Goal: Navigation & Orientation: Find specific page/section

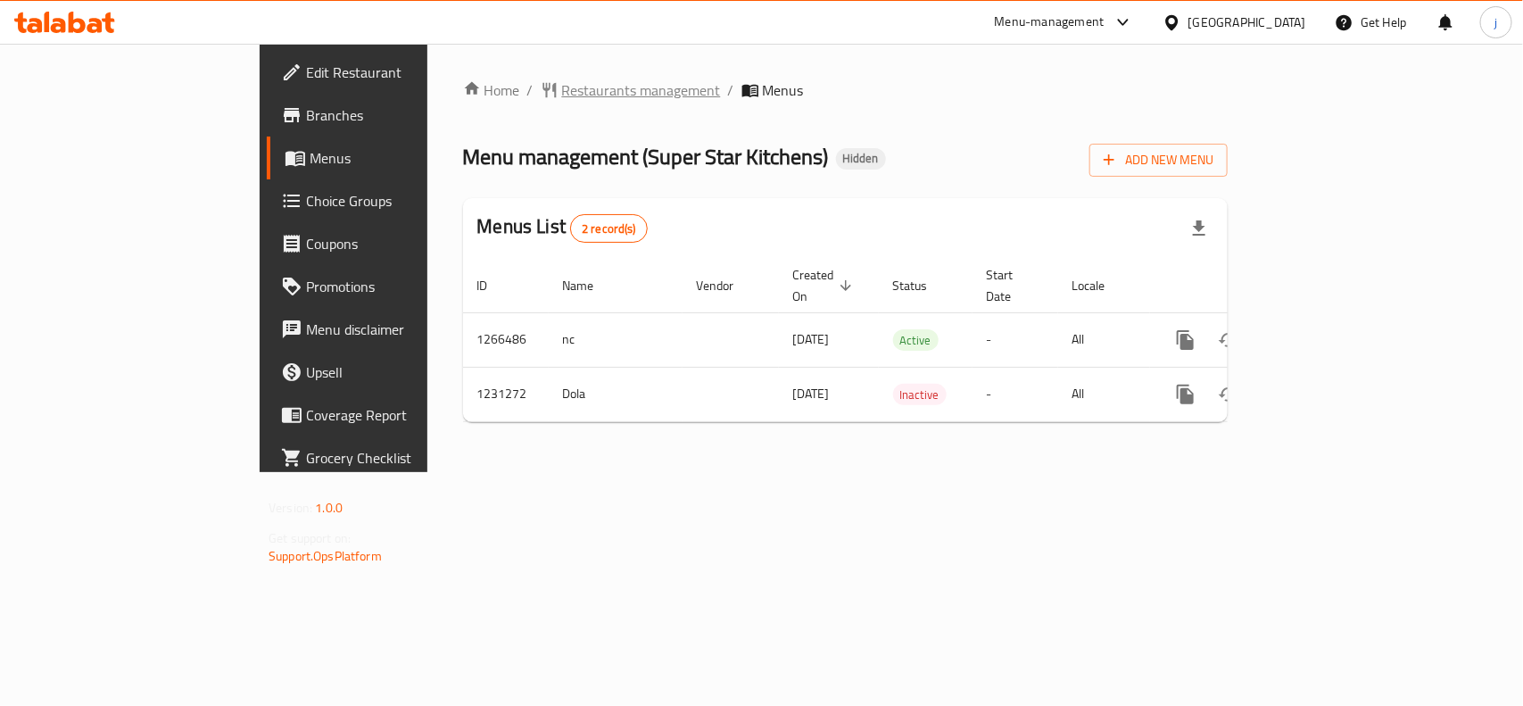
click at [562, 85] on span "Restaurants management" at bounding box center [641, 89] width 159 height 21
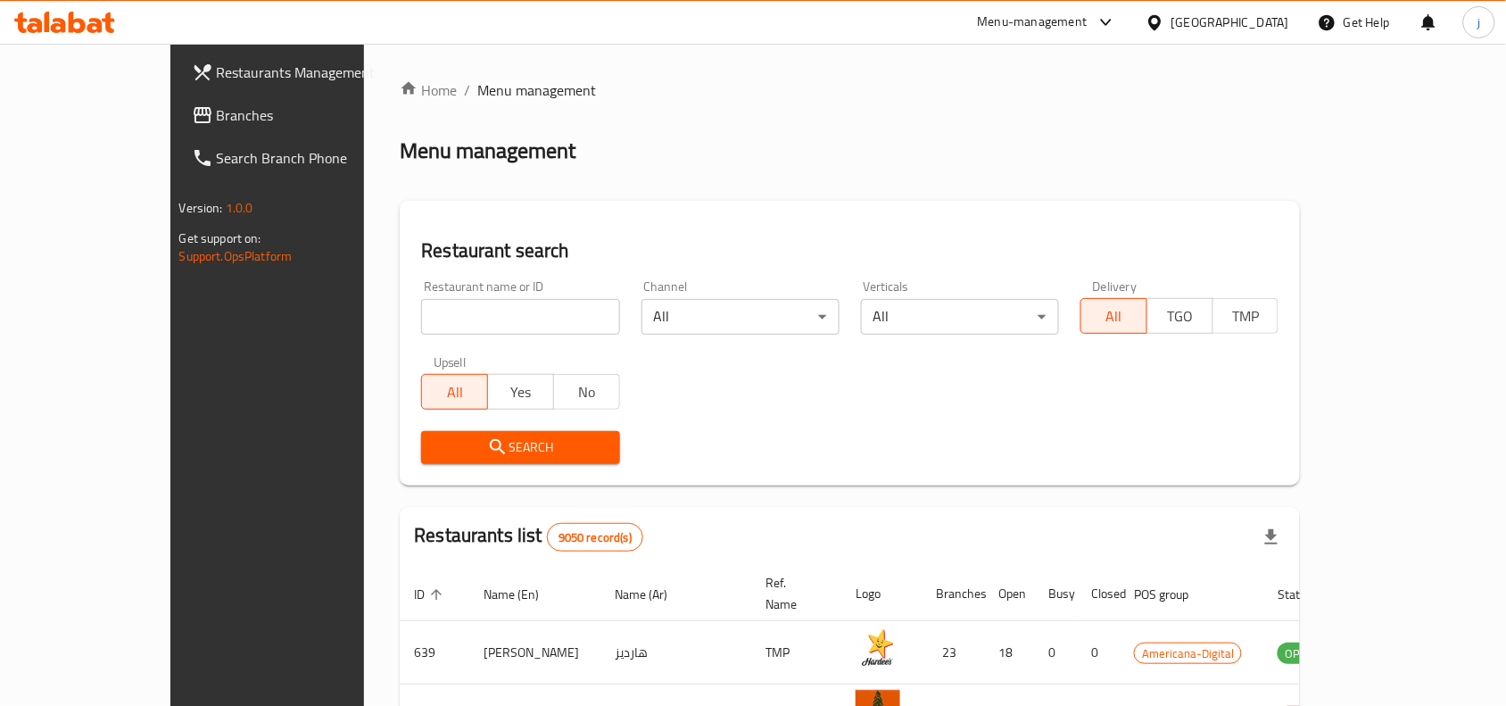
click at [1164, 16] on icon at bounding box center [1154, 22] width 19 height 19
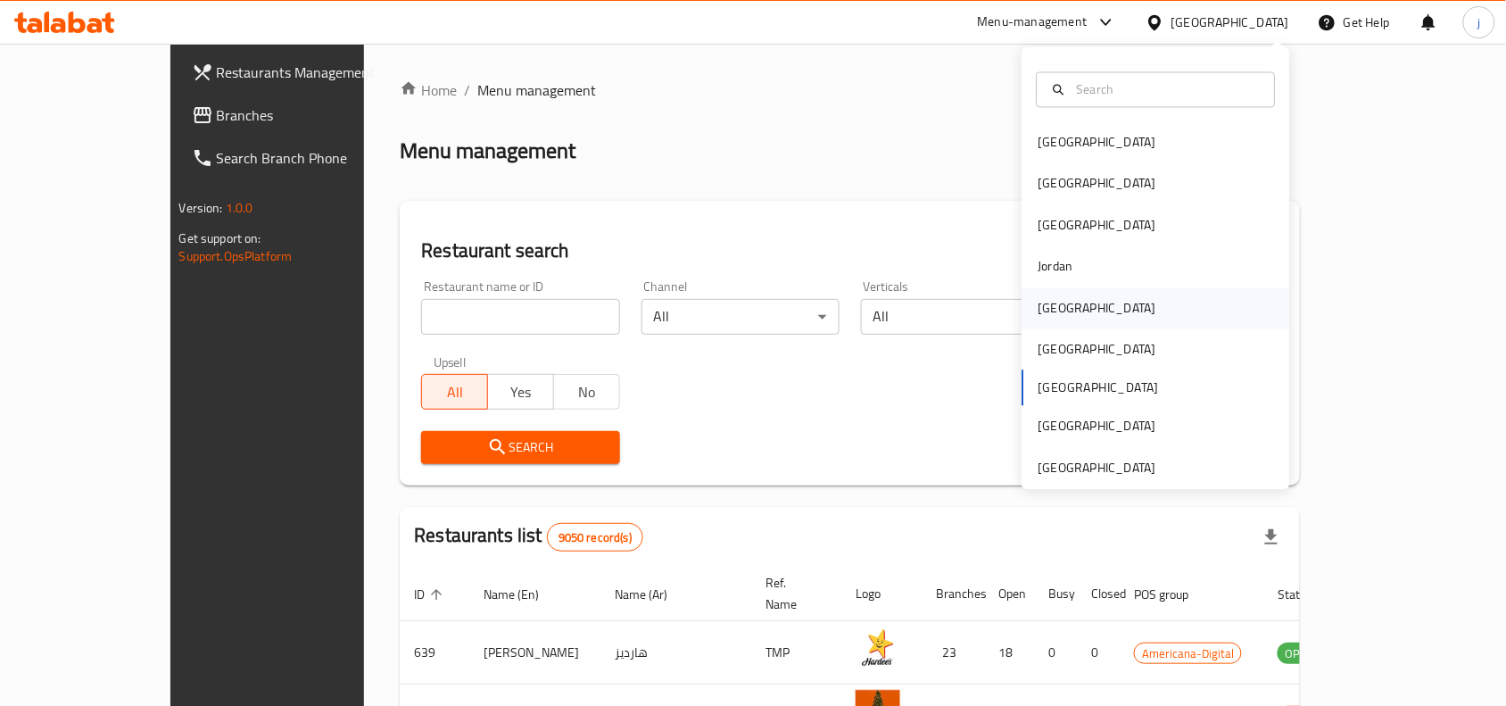
click at [1046, 308] on div "[GEOGRAPHIC_DATA]" at bounding box center [1097, 308] width 118 height 20
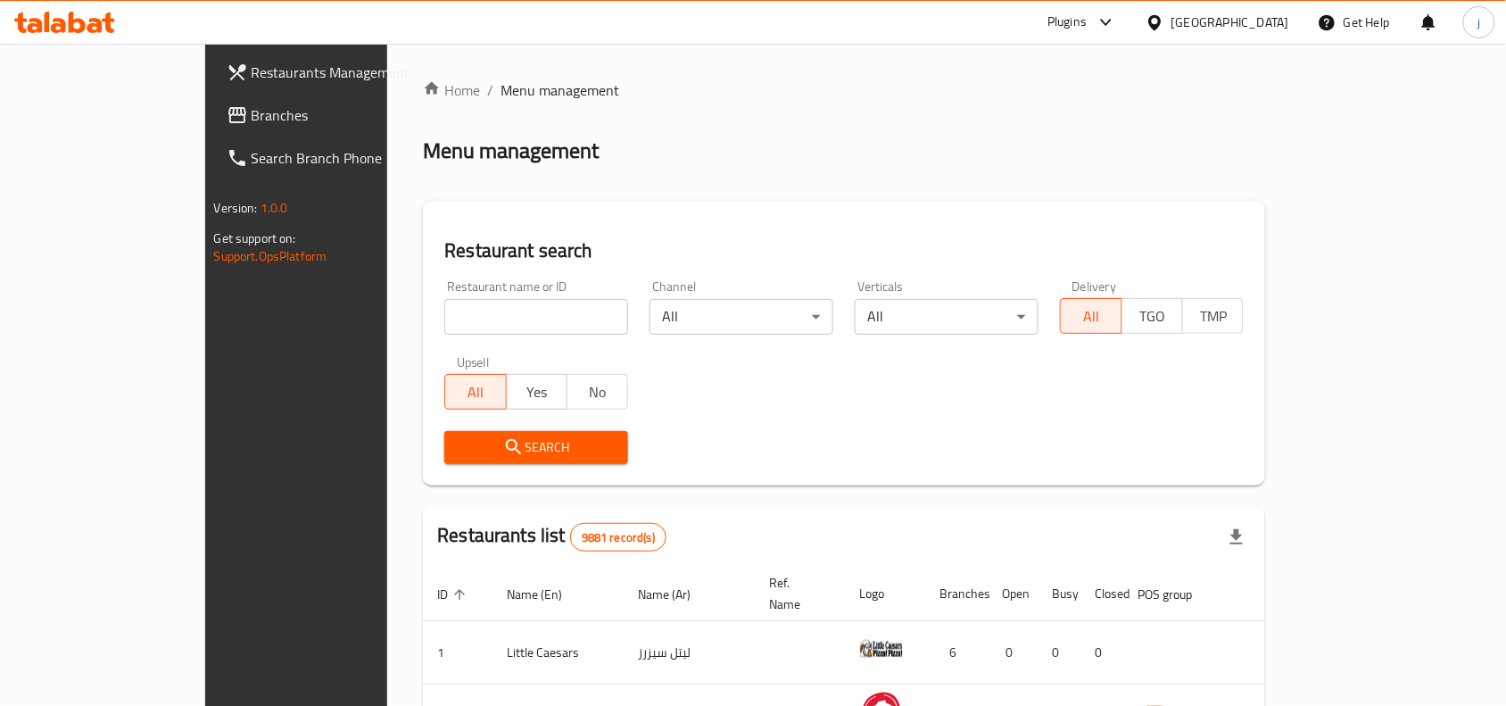
click at [252, 119] on span "Branches" at bounding box center [347, 114] width 191 height 21
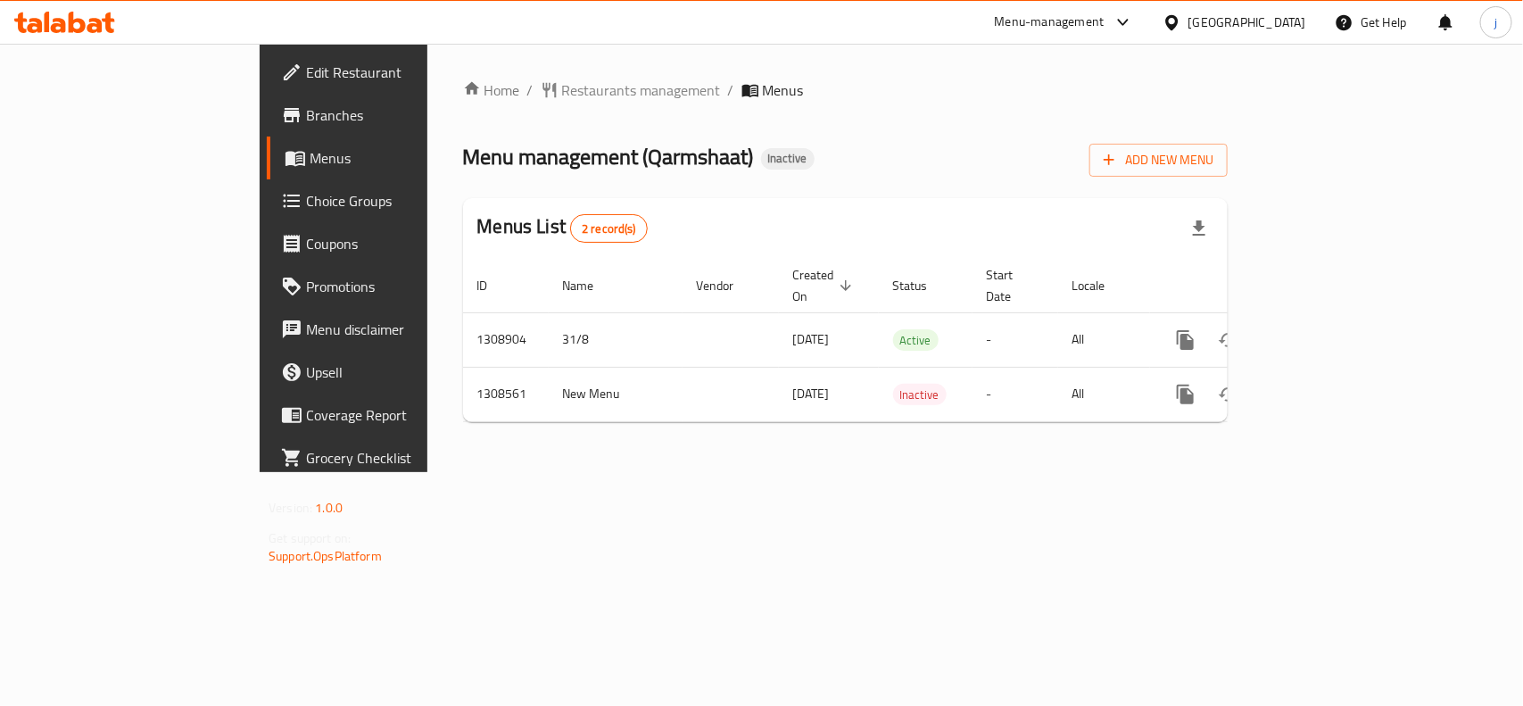
click at [1209, 25] on div "[GEOGRAPHIC_DATA]" at bounding box center [1247, 22] width 118 height 20
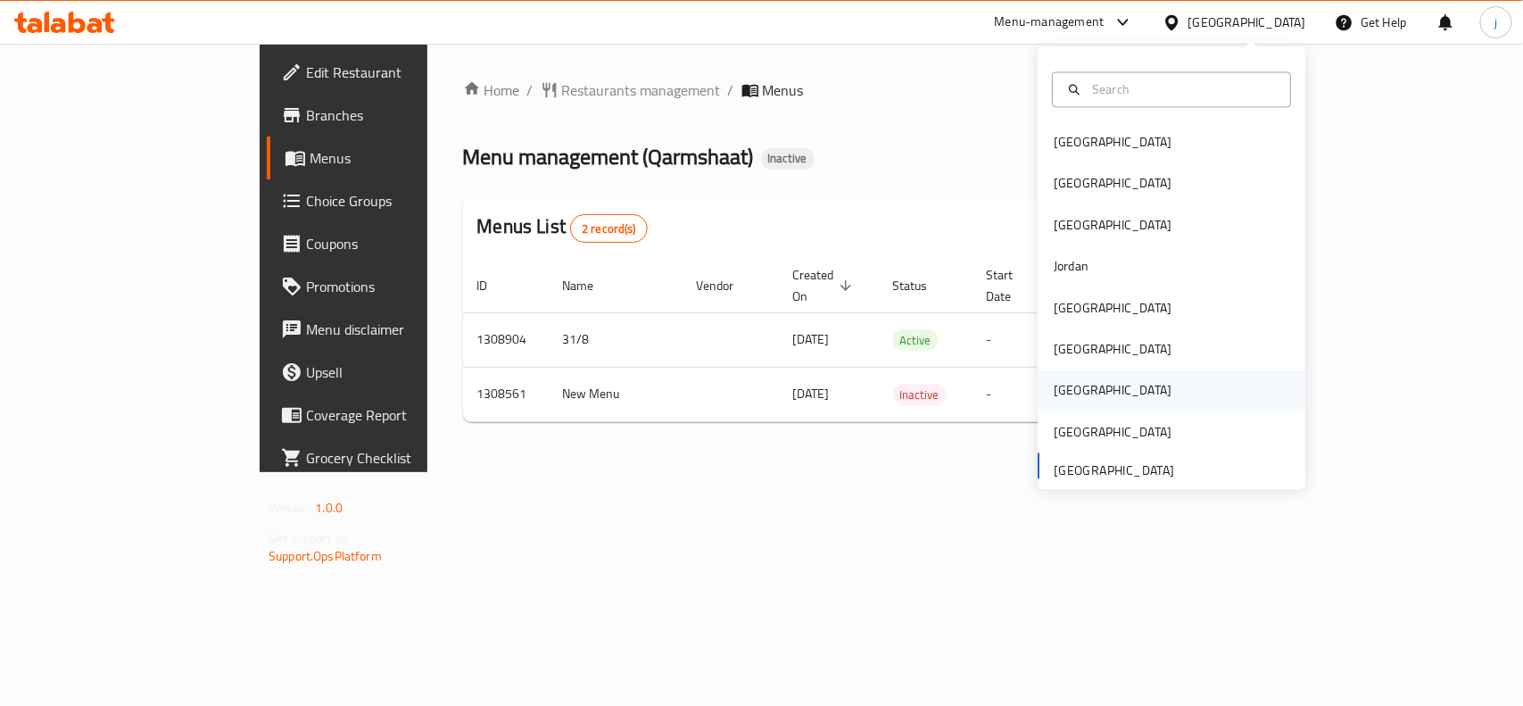
click at [1059, 385] on div "[GEOGRAPHIC_DATA]" at bounding box center [1113, 391] width 118 height 20
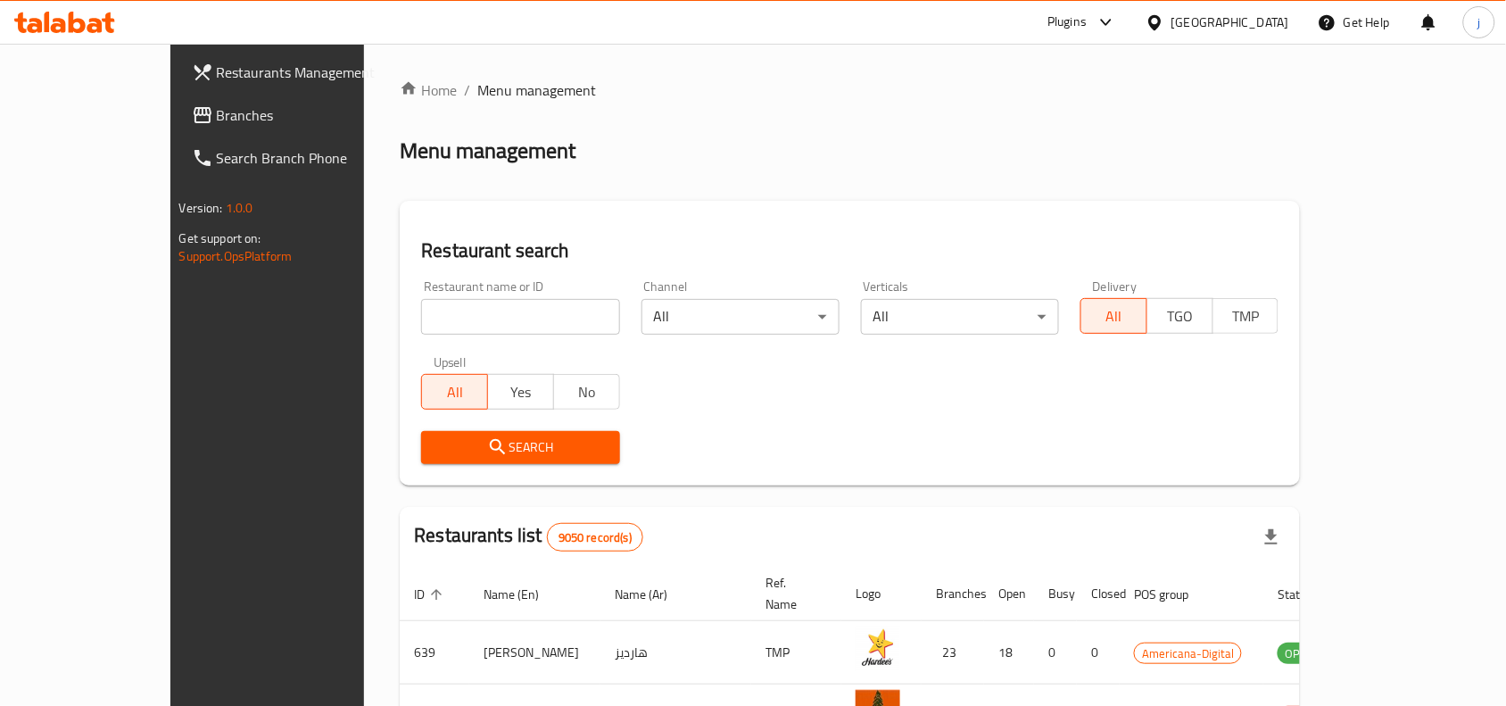
click at [217, 113] on span "Branches" at bounding box center [312, 114] width 191 height 21
